Goal: Information Seeking & Learning: Learn about a topic

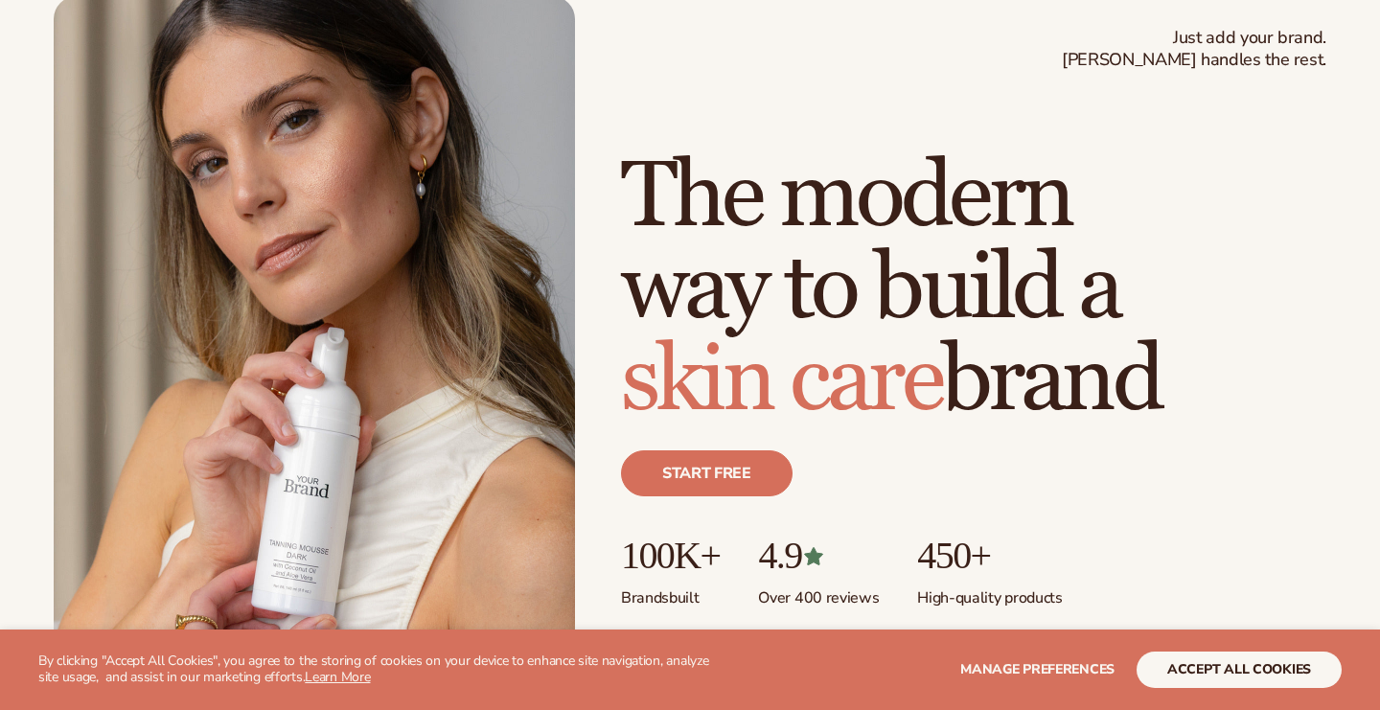
scroll to position [873, 0]
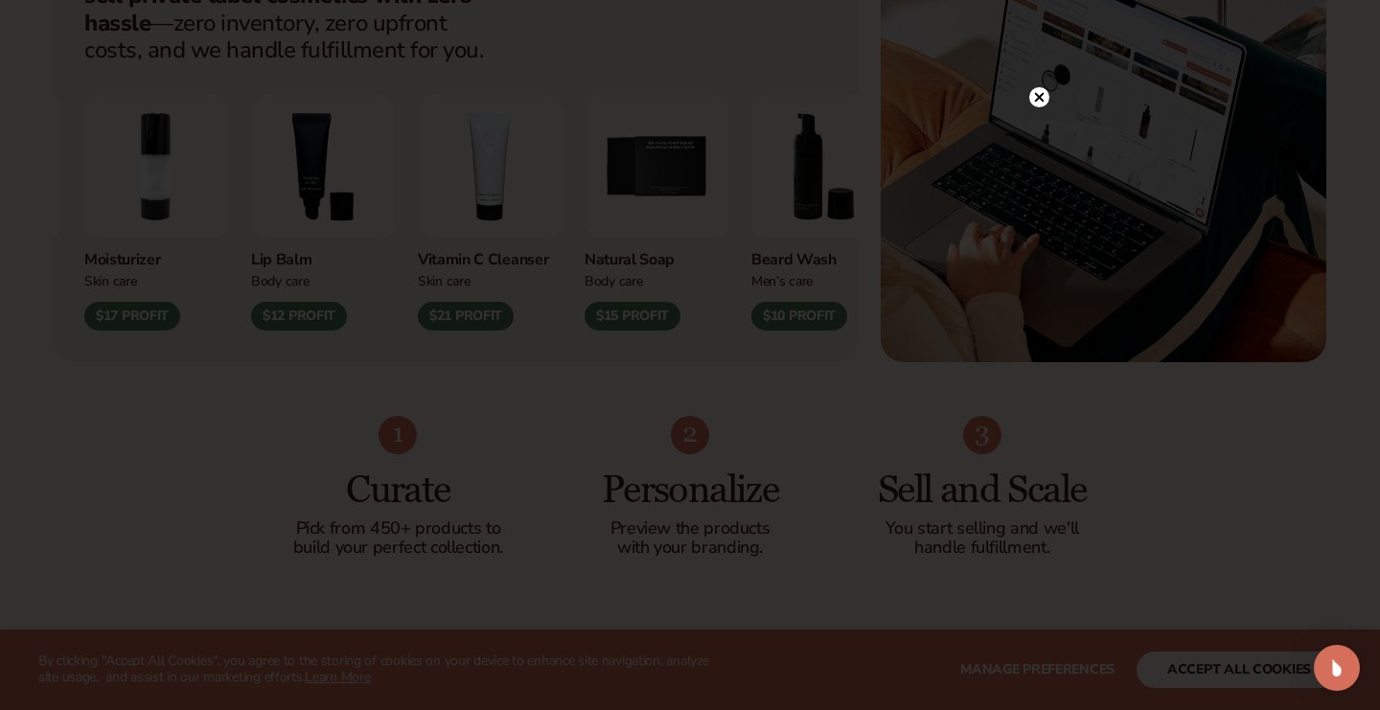
click at [1037, 106] on circle at bounding box center [1039, 97] width 20 height 20
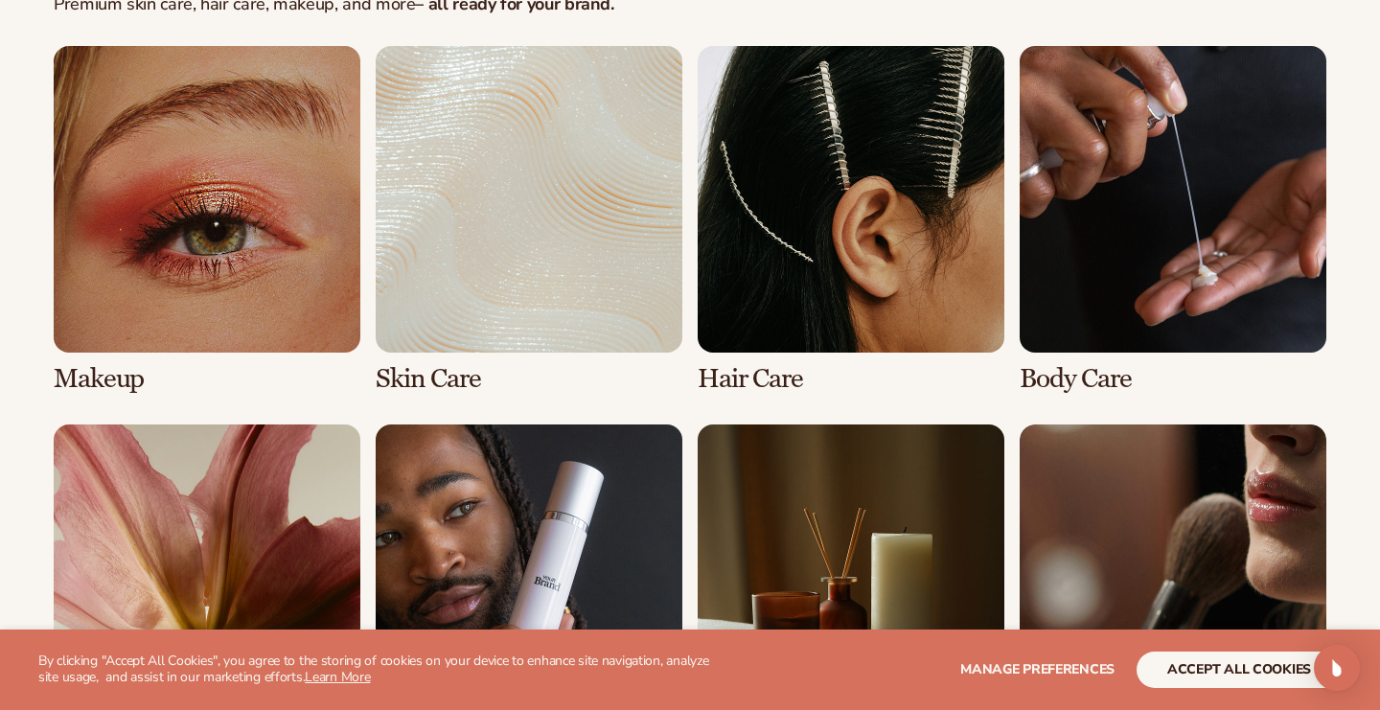
scroll to position [3972, 0]
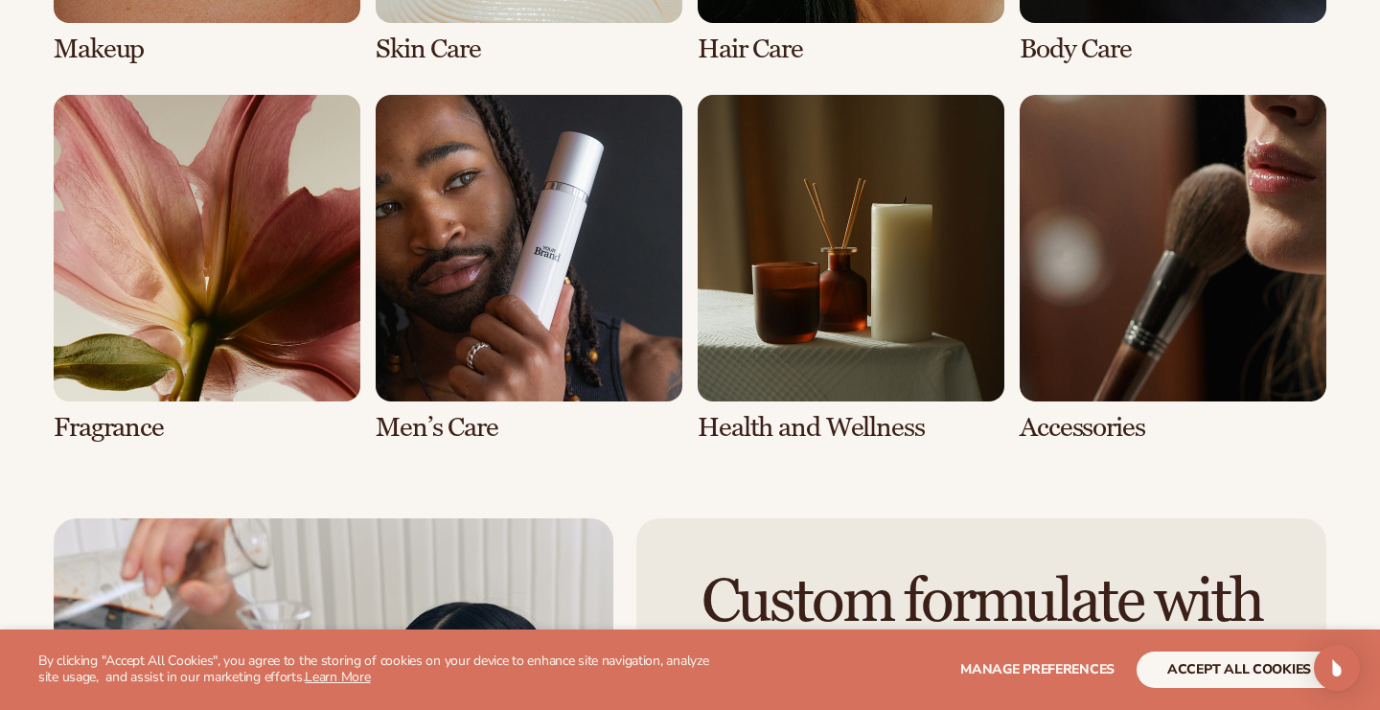
click at [834, 291] on link "7 / 8" at bounding box center [851, 269] width 307 height 348
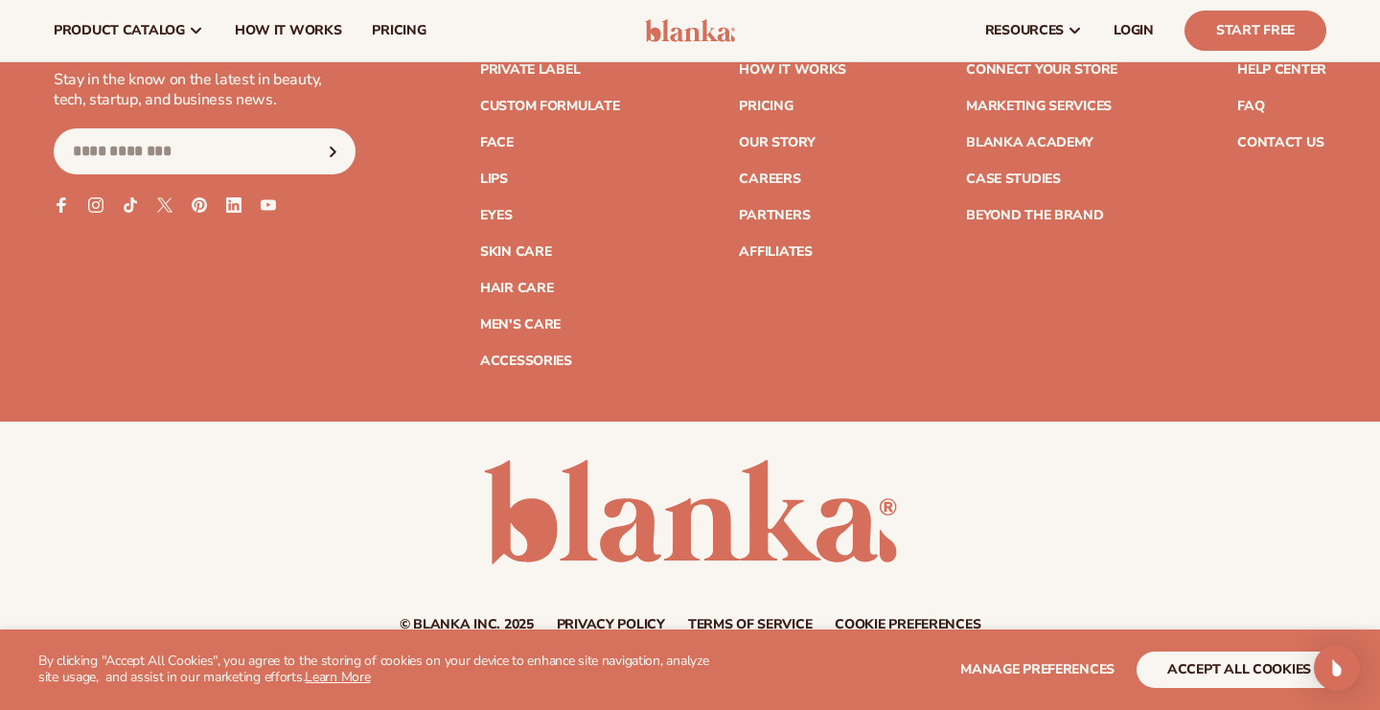
scroll to position [7564, 0]
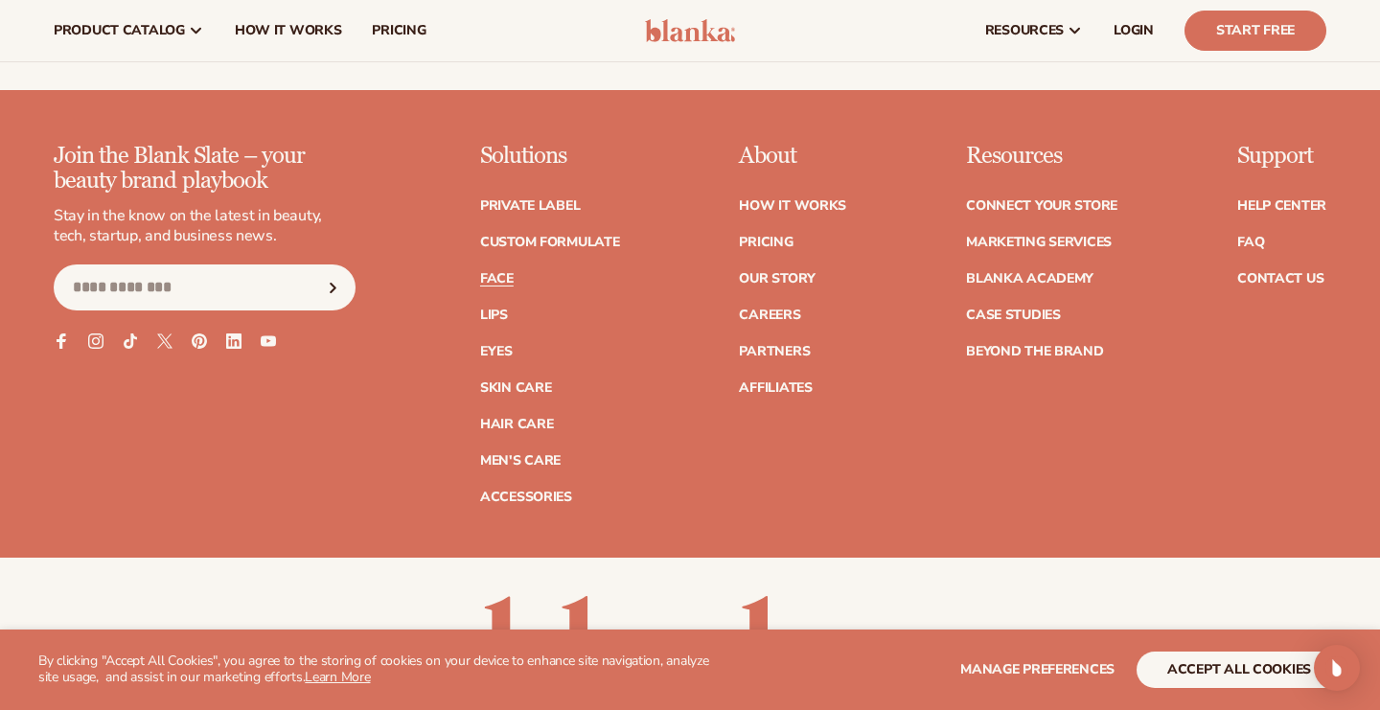
click at [513, 272] on link "Face" at bounding box center [497, 278] width 34 height 13
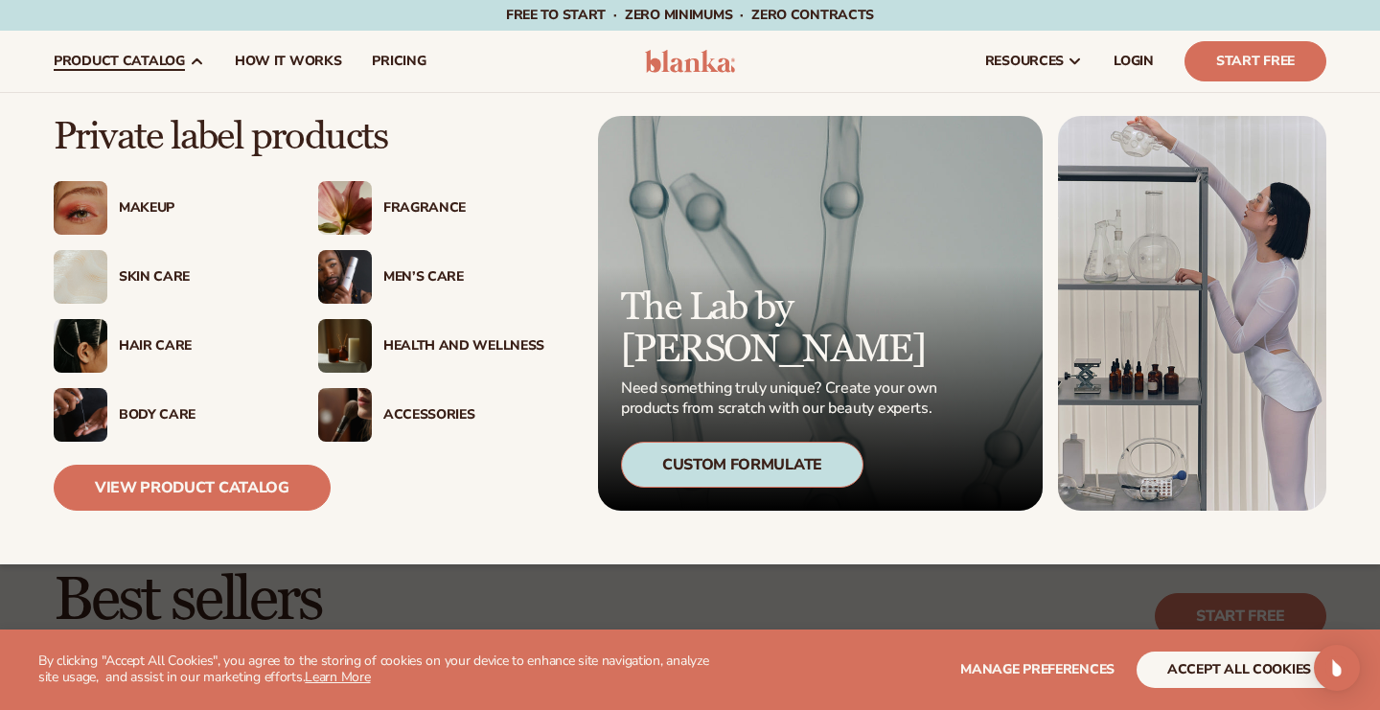
click at [444, 349] on div "Health And Wellness" at bounding box center [463, 346] width 161 height 16
click at [170, 478] on link "View Product Catalog" at bounding box center [192, 488] width 277 height 46
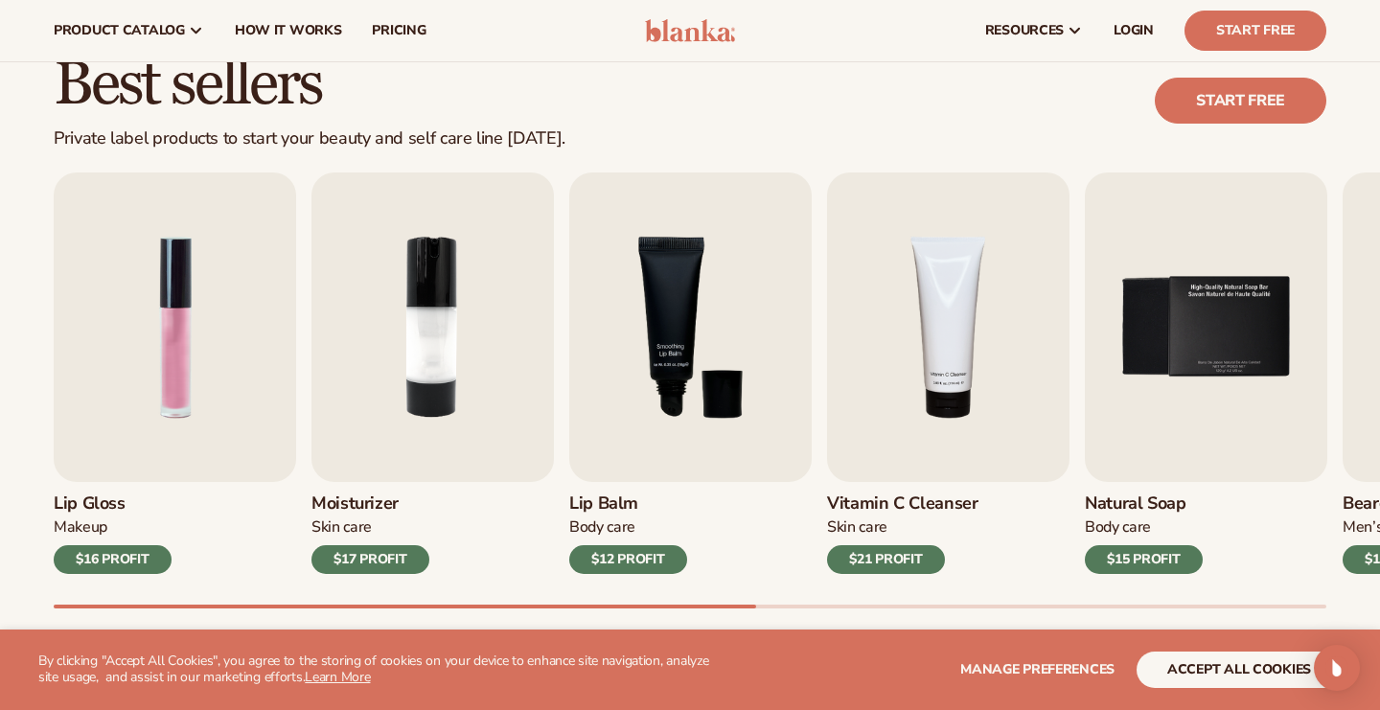
scroll to position [489, 0]
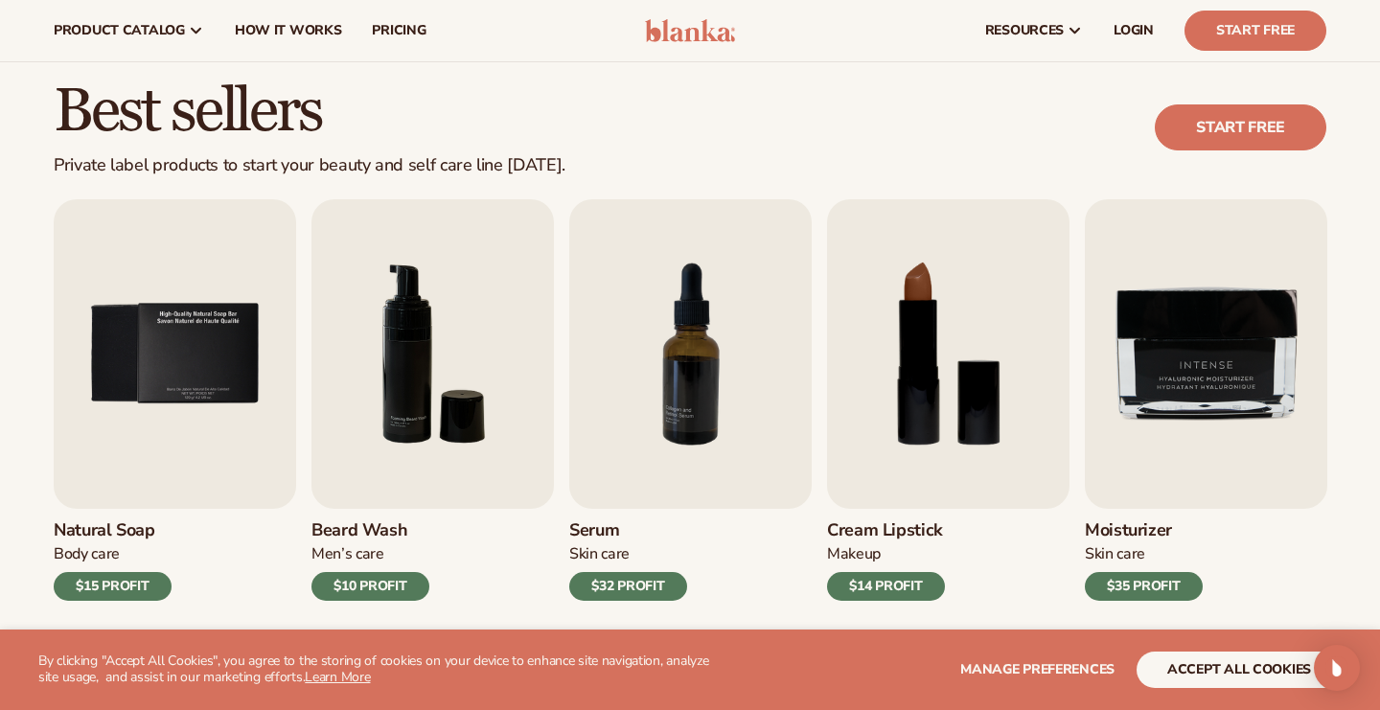
click at [596, 531] on h3 "Serum" at bounding box center [628, 530] width 118 height 21
click at [691, 407] on img "7 / 9" at bounding box center [690, 354] width 243 height 310
click at [682, 359] on img "7 / 9" at bounding box center [690, 354] width 243 height 310
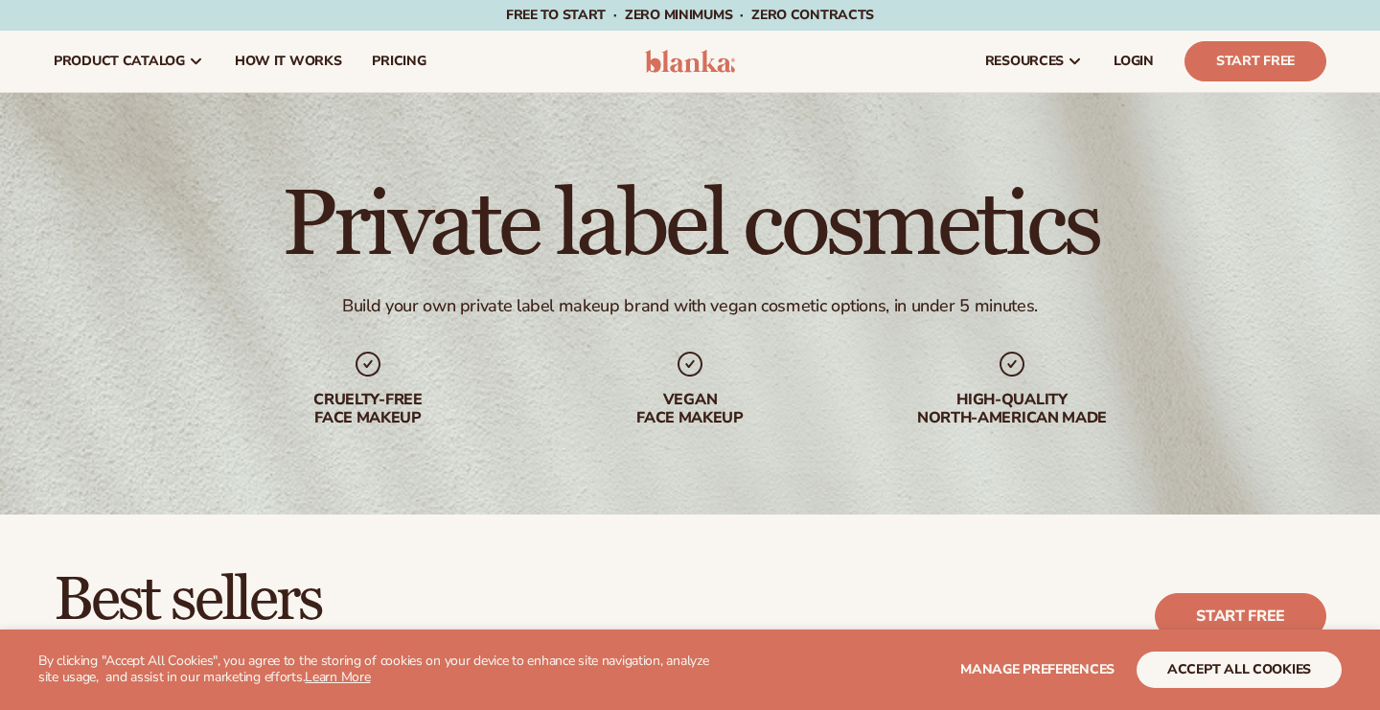
scroll to position [540, 0]
